Goal: Information Seeking & Learning: Understand process/instructions

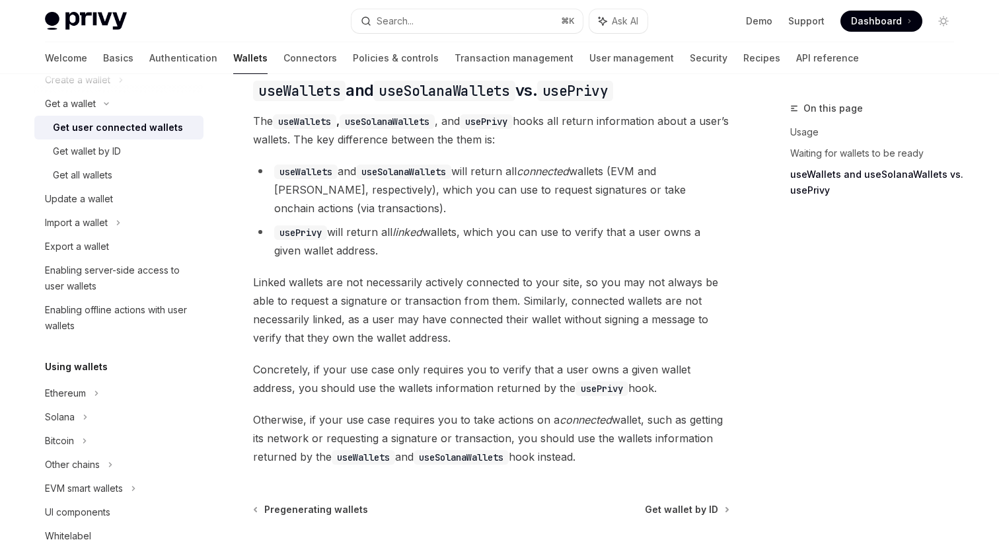
scroll to position [1109, 0]
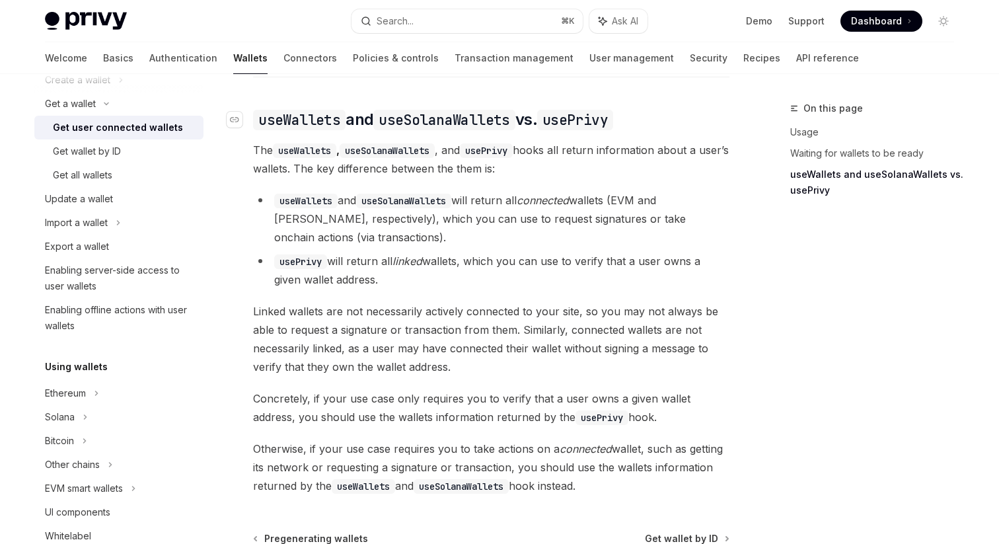
drag, startPoint x: 601, startPoint y: 473, endPoint x: 254, endPoint y: 101, distance: 508.3
copy div "lorEmipsum dol sitAmetcoNsectet ad. eliTsedd Eiu temPorinci , utlAboreeTdolore …"
click at [503, 252] on li "usePrivy will return all linked wallets, which you can use to verify that a use…" at bounding box center [491, 270] width 477 height 37
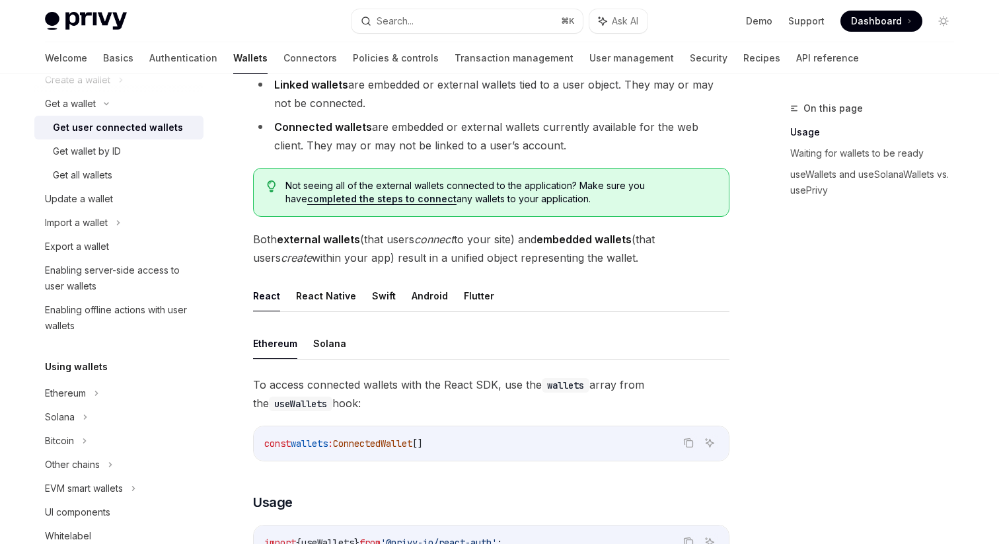
scroll to position [53, 0]
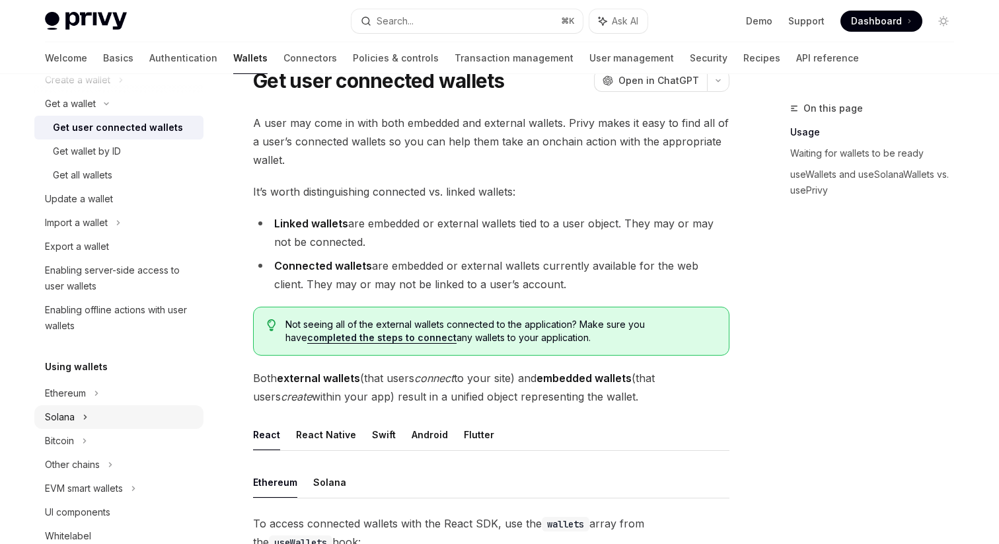
click at [100, 116] on div "Solana" at bounding box center [118, 104] width 169 height 24
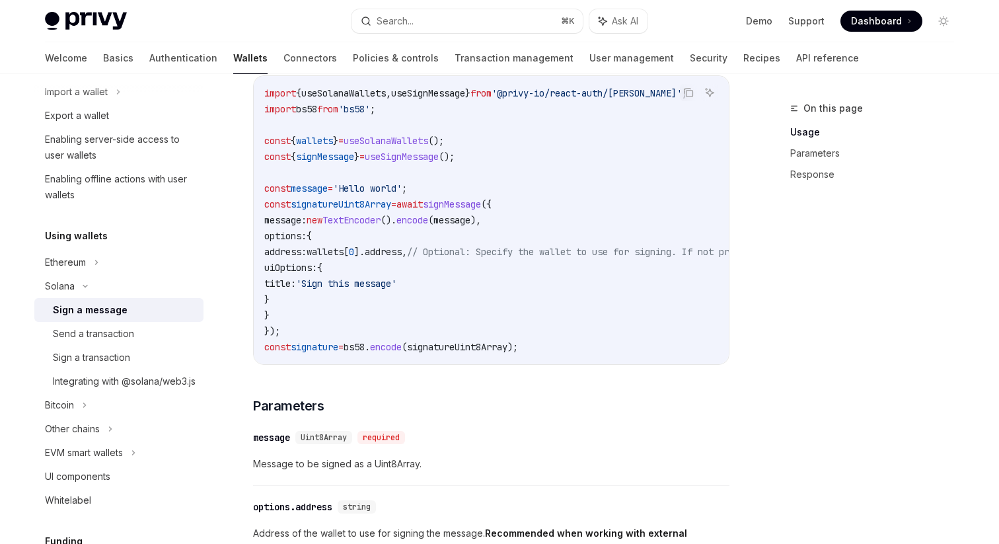
scroll to position [256, 0]
click at [159, 374] on div "Integrating with @solana/web3.js" at bounding box center [124, 381] width 143 height 16
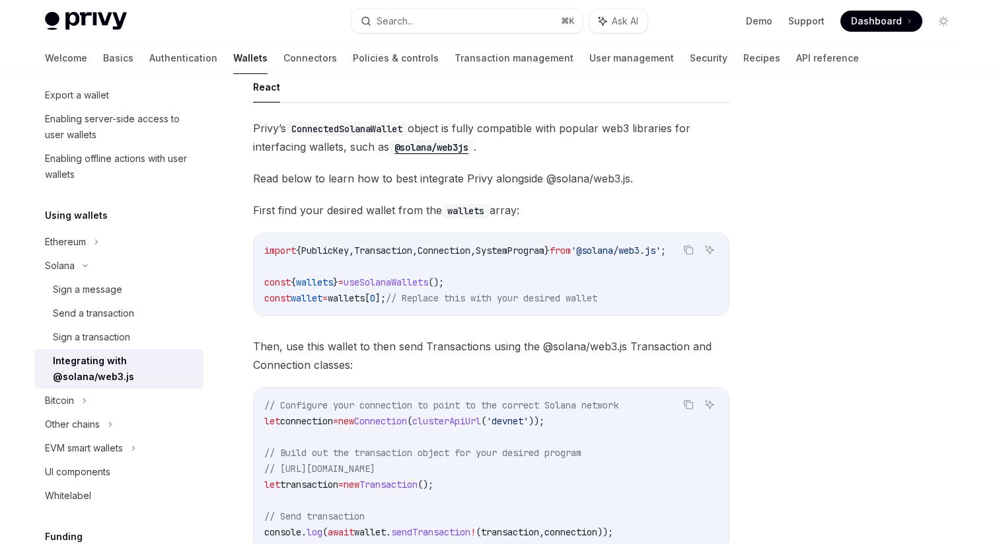
scroll to position [348, 0]
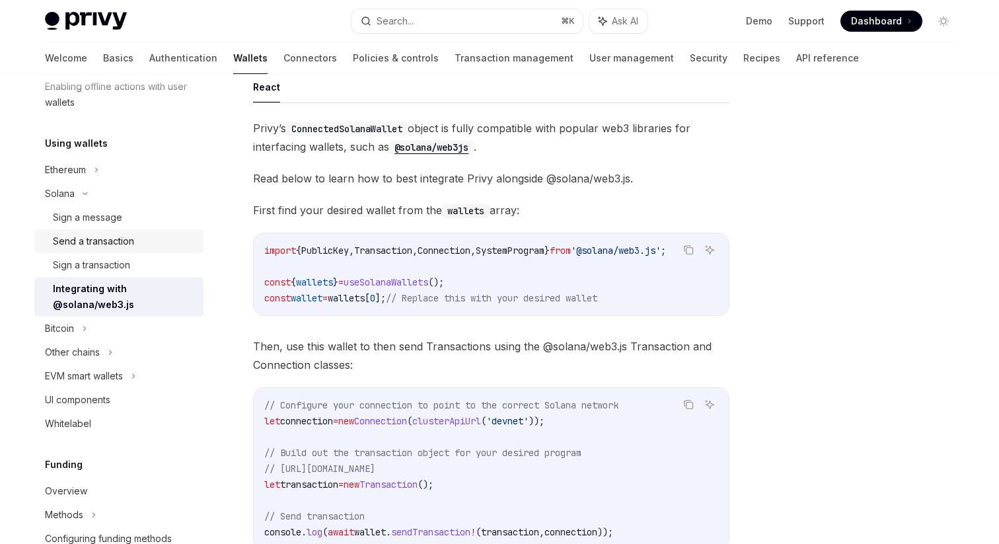
click at [106, 239] on div "Send a transaction" at bounding box center [93, 241] width 81 height 16
type textarea "*"
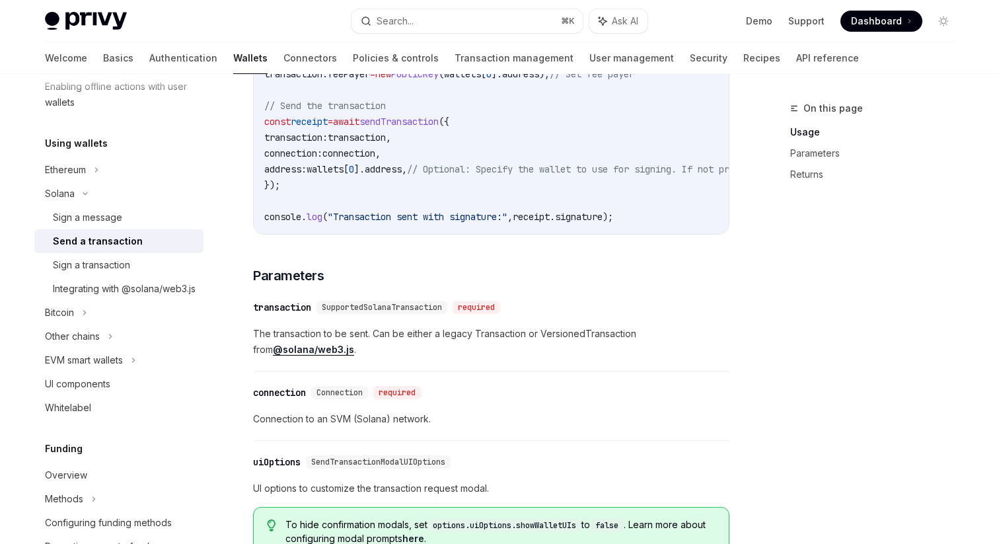
scroll to position [622, 0]
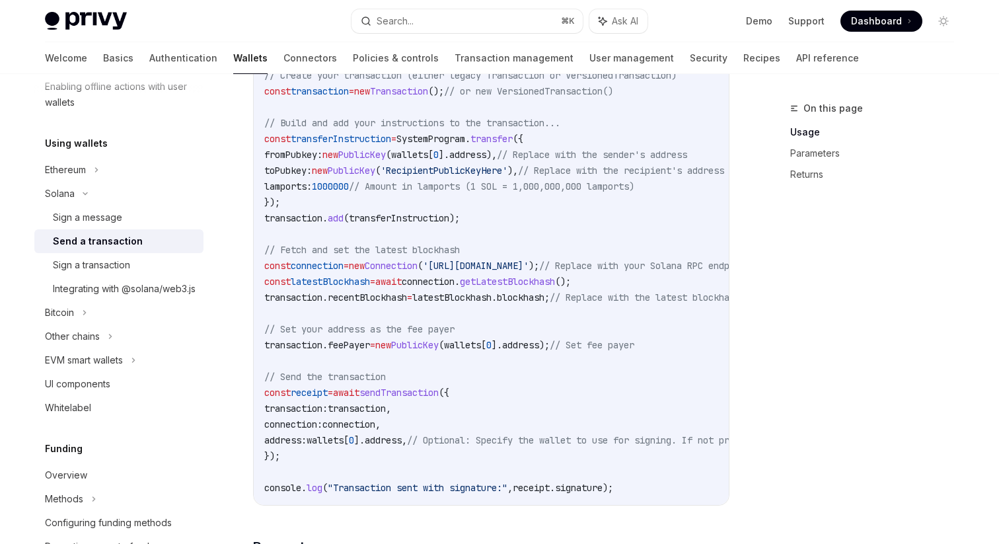
click at [369, 369] on code "import { useSendTransaction , useSolanaWallets } from '@privy-io/react-auth/sol…" at bounding box center [613, 202] width 698 height 587
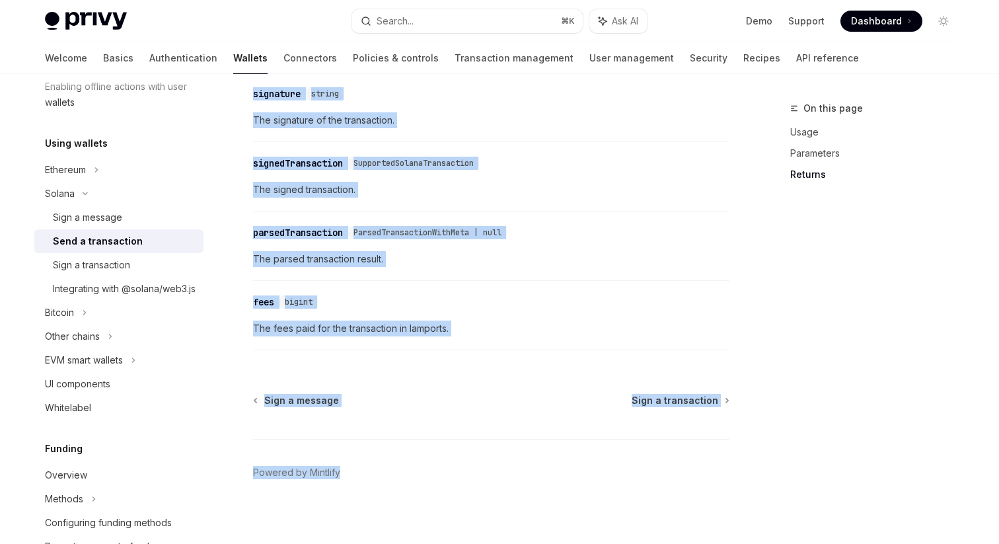
scroll to position [1691, 0]
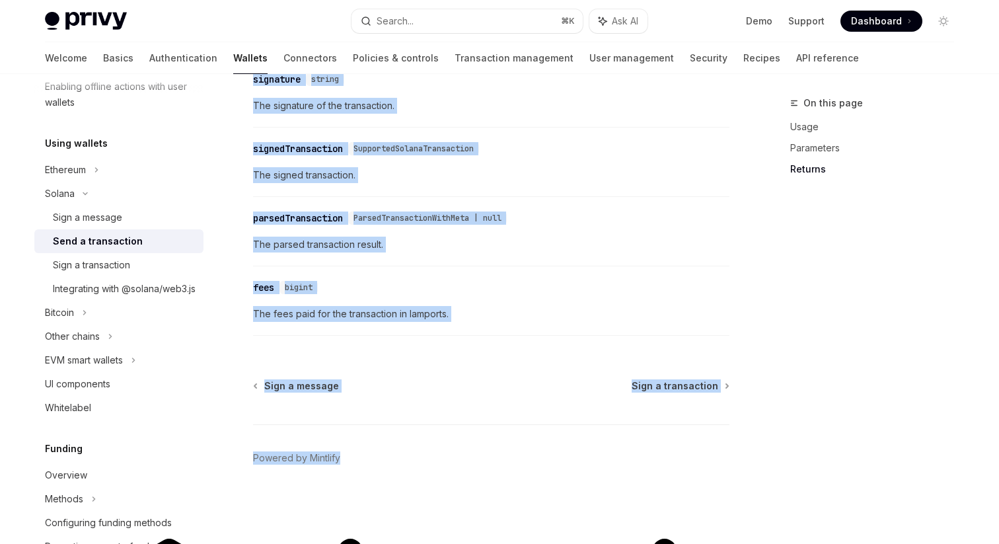
drag, startPoint x: 254, startPoint y: 109, endPoint x: 421, endPoint y: 543, distance: 464.5
copy div "Loremi Dolo s ametconsect AdipIS Elit se DoeiUSM TempOR Inci ut LaboREE Do magn…"
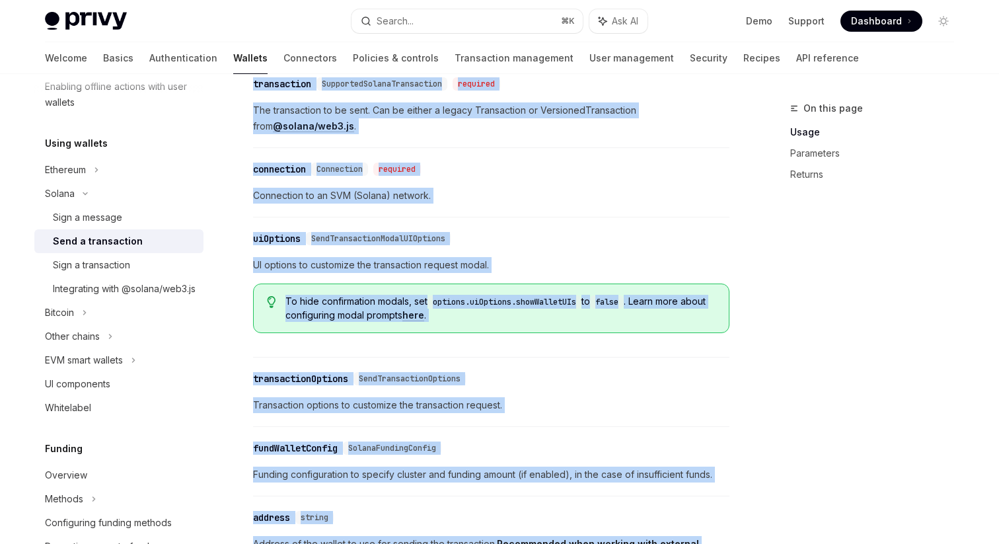
scroll to position [869, 0]
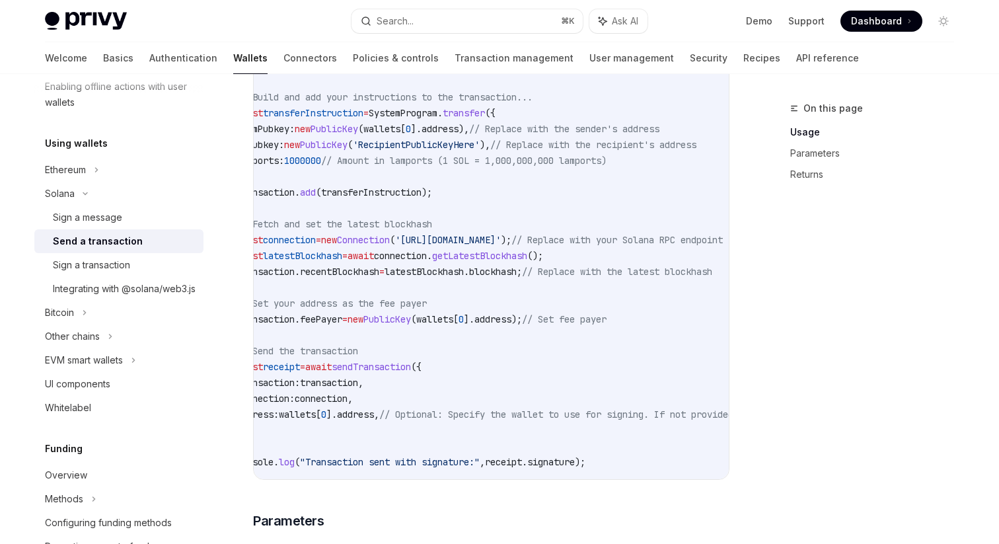
scroll to position [0, 0]
